Goal: Information Seeking & Learning: Learn about a topic

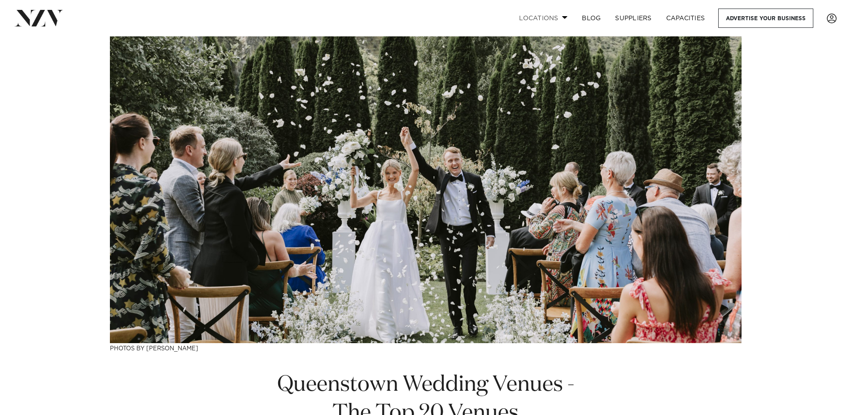
click at [539, 21] on link "Locations" at bounding box center [543, 18] width 63 height 19
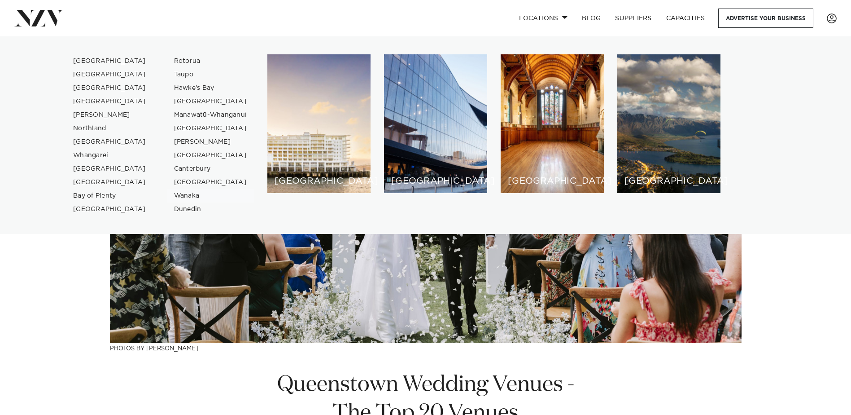
click at [186, 198] on link "Wanaka" at bounding box center [211, 195] width 88 height 13
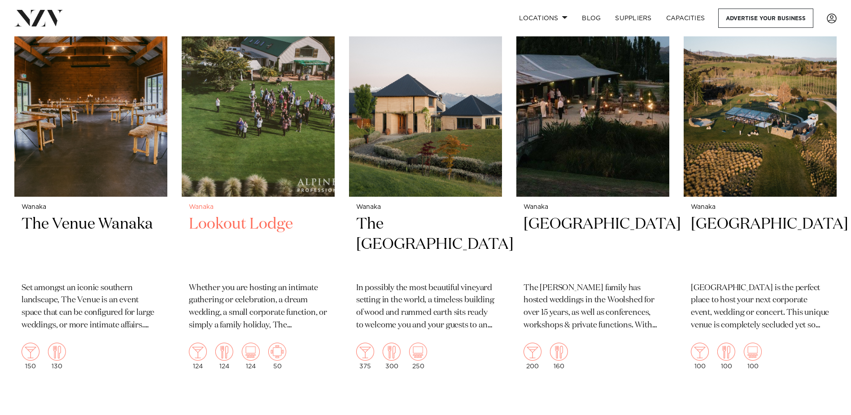
scroll to position [359, 0]
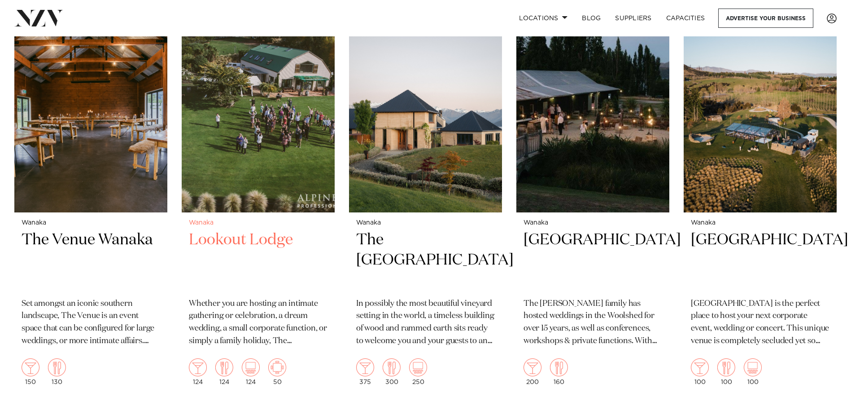
click at [242, 230] on h2 "Lookout Lodge" at bounding box center [258, 260] width 139 height 61
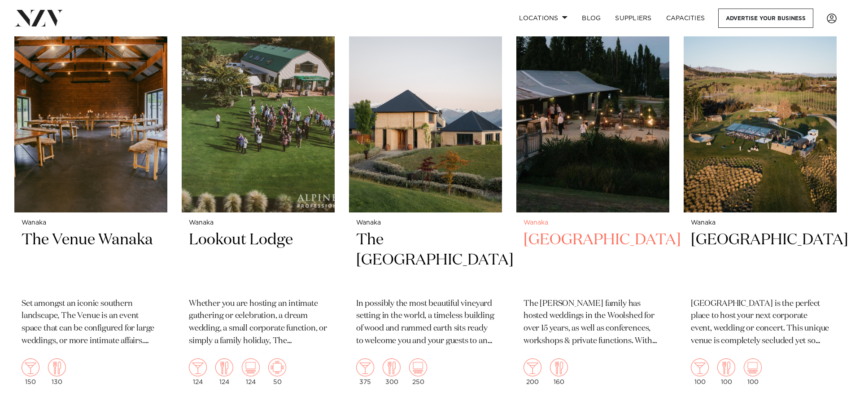
click at [568, 230] on h2 "[GEOGRAPHIC_DATA]" at bounding box center [593, 260] width 139 height 61
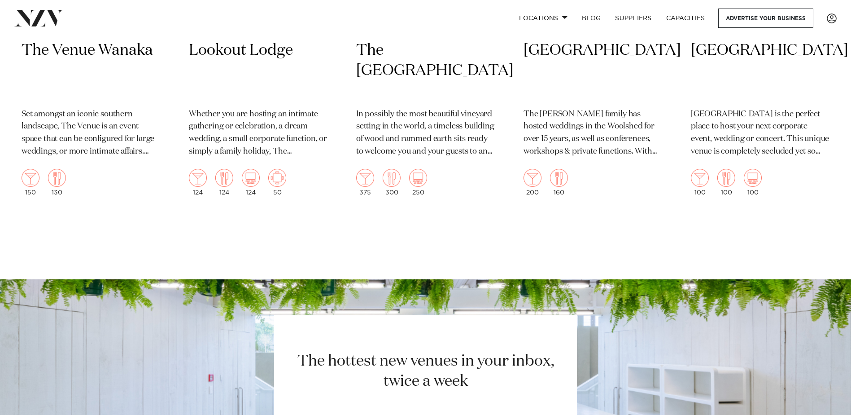
scroll to position [404, 0]
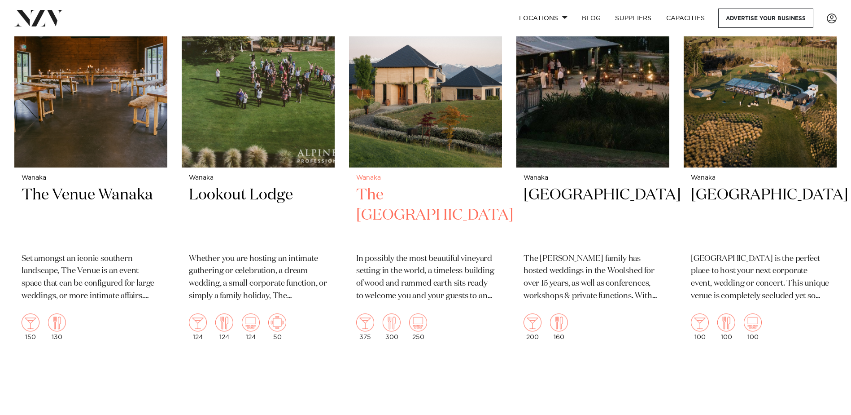
click at [418, 185] on h2 "The [GEOGRAPHIC_DATA]" at bounding box center [425, 215] width 139 height 61
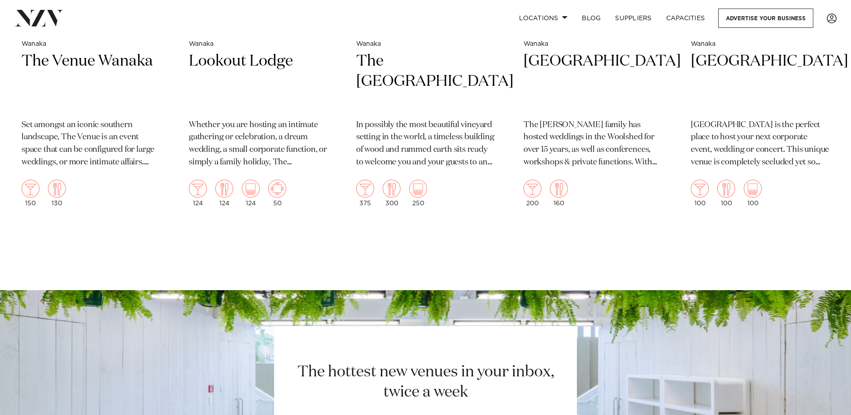
scroll to position [270, 0]
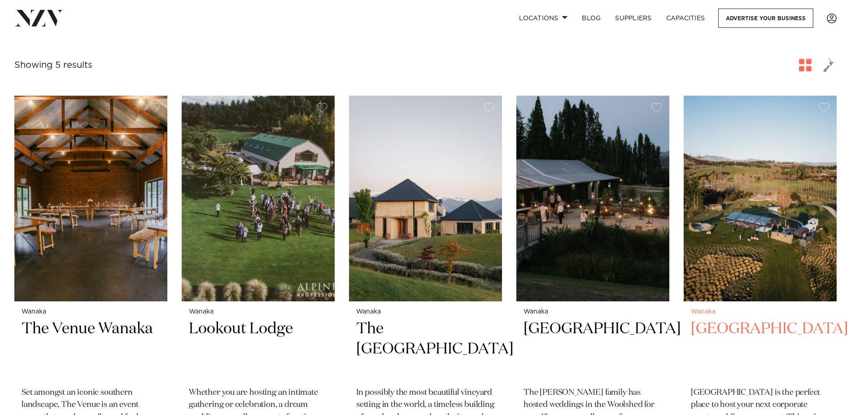
click at [749, 319] on h2 "[GEOGRAPHIC_DATA]" at bounding box center [760, 349] width 139 height 61
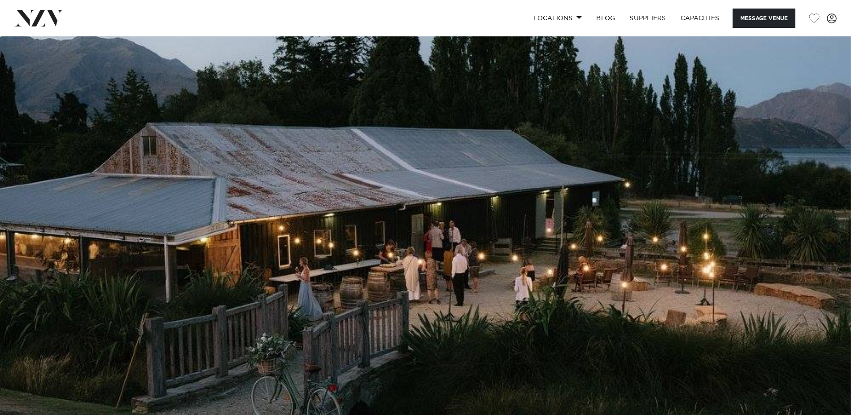
scroll to position [135, 0]
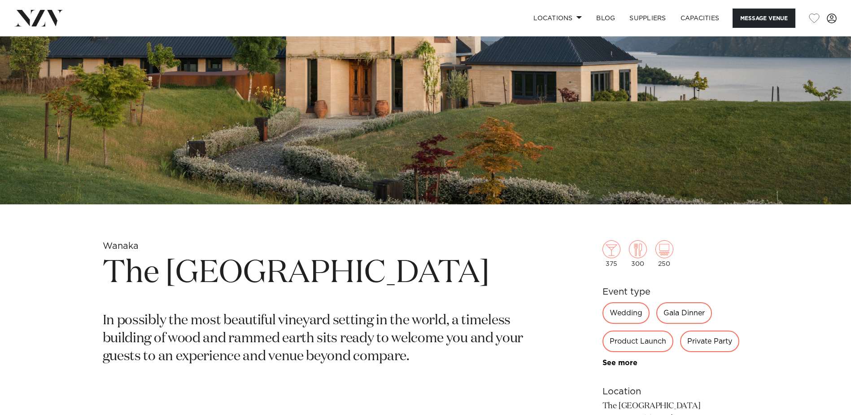
scroll to position [45, 0]
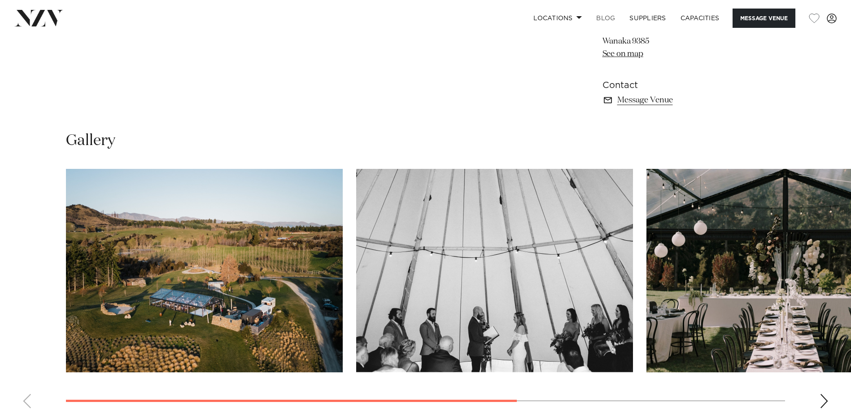
scroll to position [718, 0]
